Goal: Go to known website: Access a specific website the user already knows

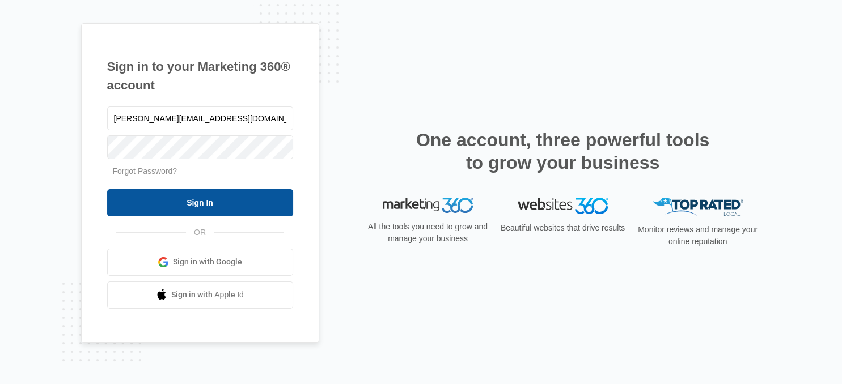
type input "[PERSON_NAME][EMAIL_ADDRESS][DOMAIN_NAME]"
click at [176, 200] on input "Sign In" at bounding box center [200, 202] width 186 height 27
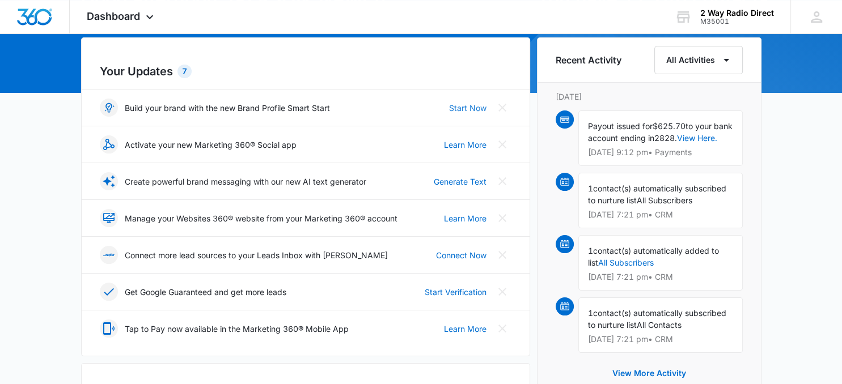
scroll to position [120, 0]
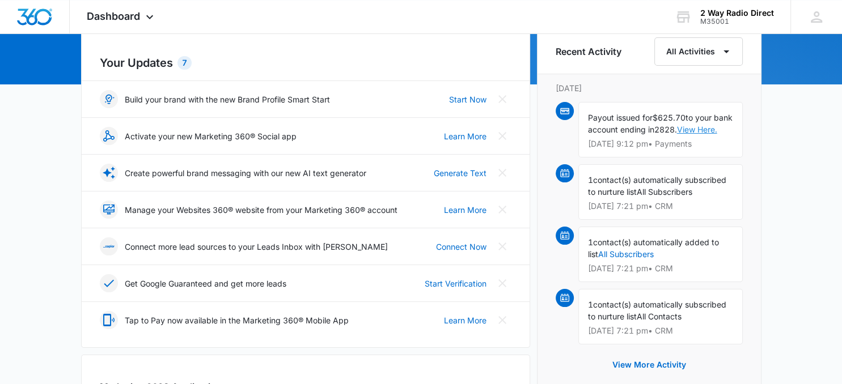
click at [713, 129] on link "View Here." at bounding box center [697, 130] width 40 height 10
